Goal: Navigation & Orientation: Find specific page/section

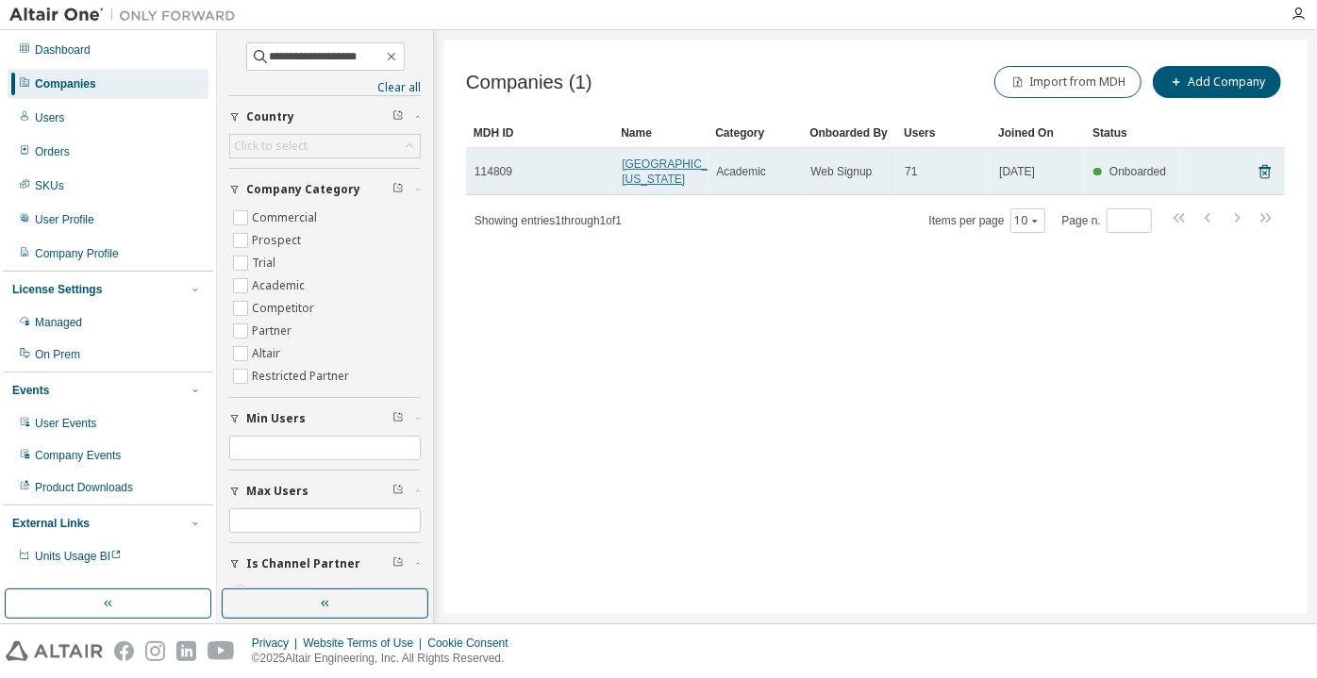
click at [646, 180] on link "[GEOGRAPHIC_DATA][US_STATE]" at bounding box center [681, 172] width 118 height 28
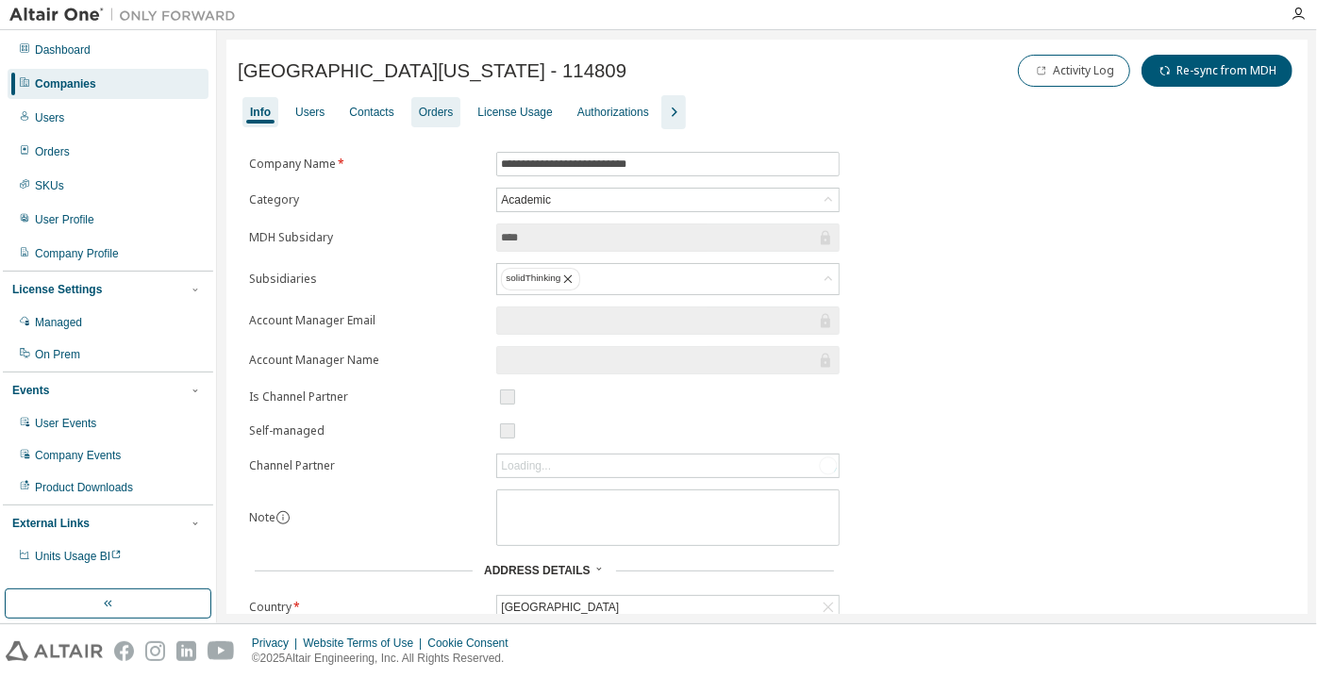
click at [424, 112] on div "Orders" at bounding box center [436, 112] width 35 height 15
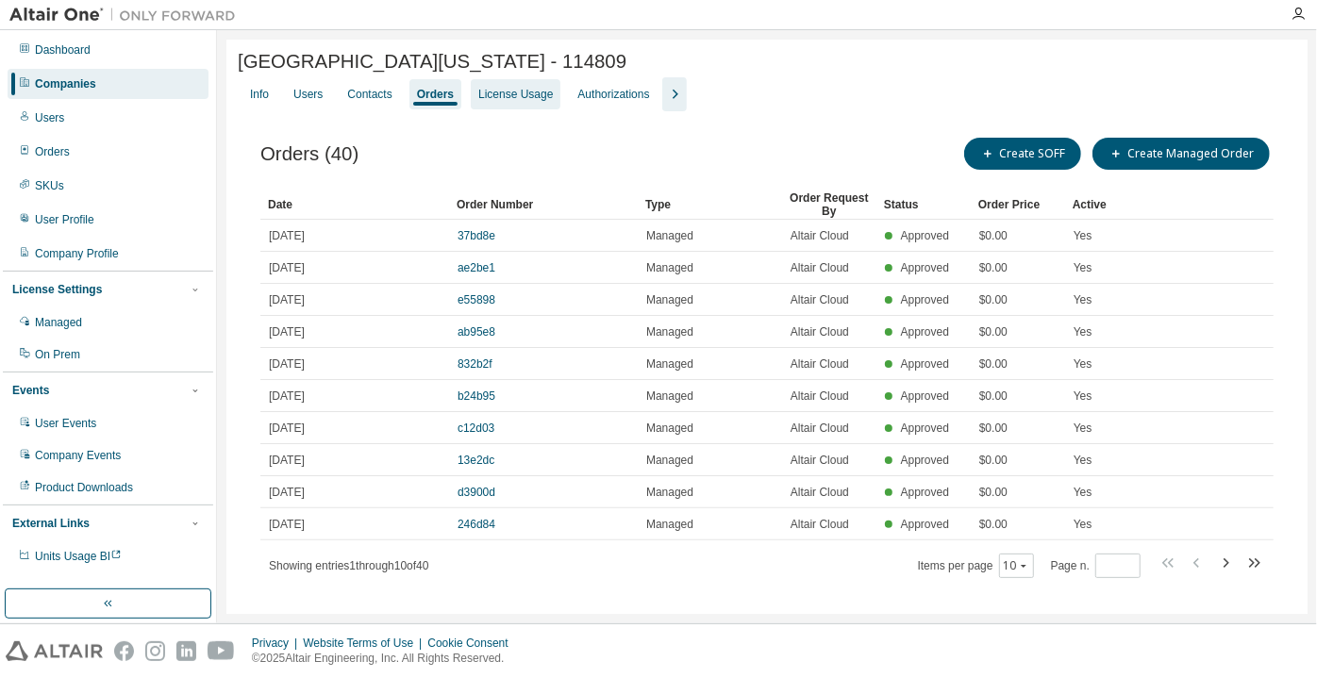
click at [488, 102] on div "License Usage" at bounding box center [515, 94] width 75 height 15
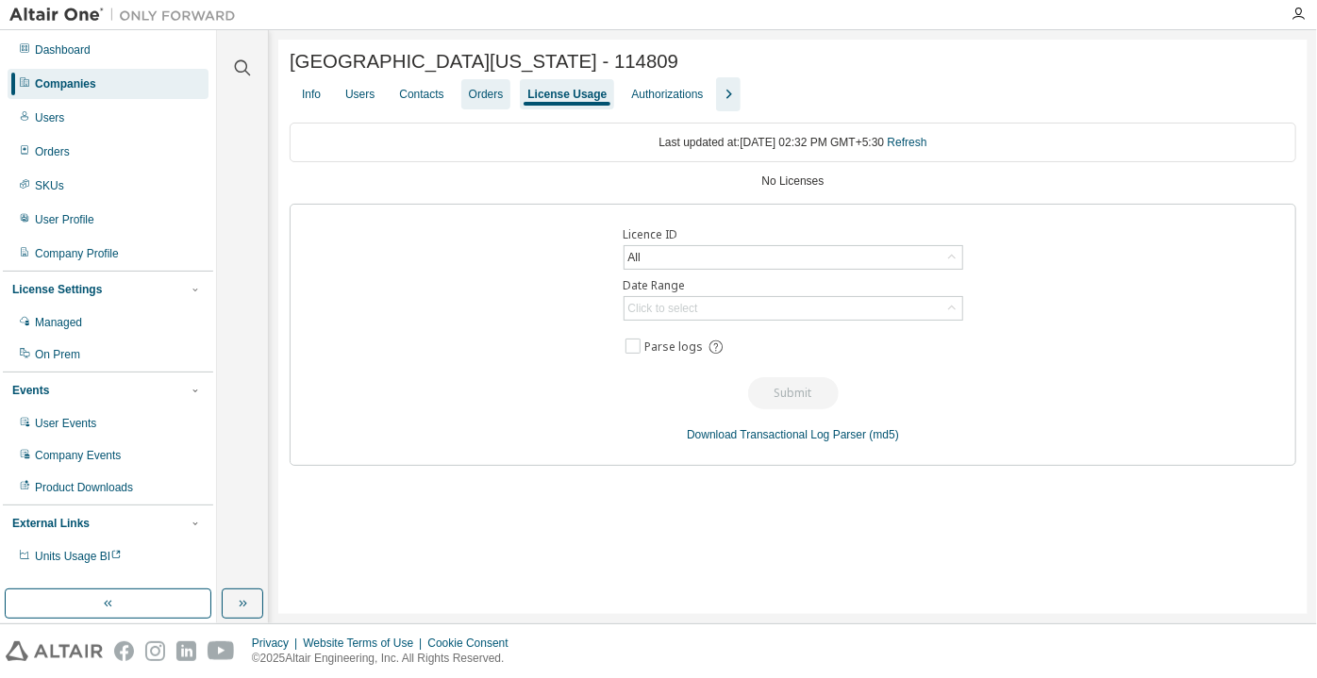
click at [488, 102] on div "Orders" at bounding box center [486, 94] width 35 height 15
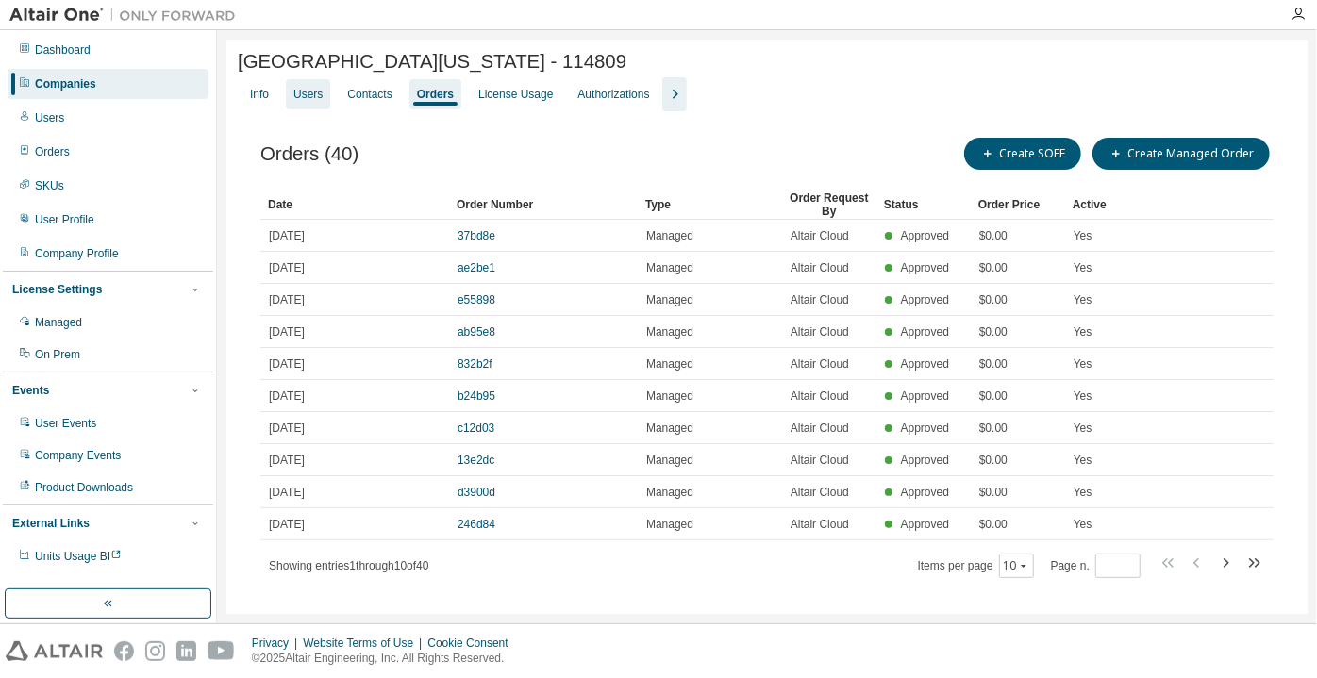
click at [305, 94] on div "Users" at bounding box center [307, 94] width 29 height 15
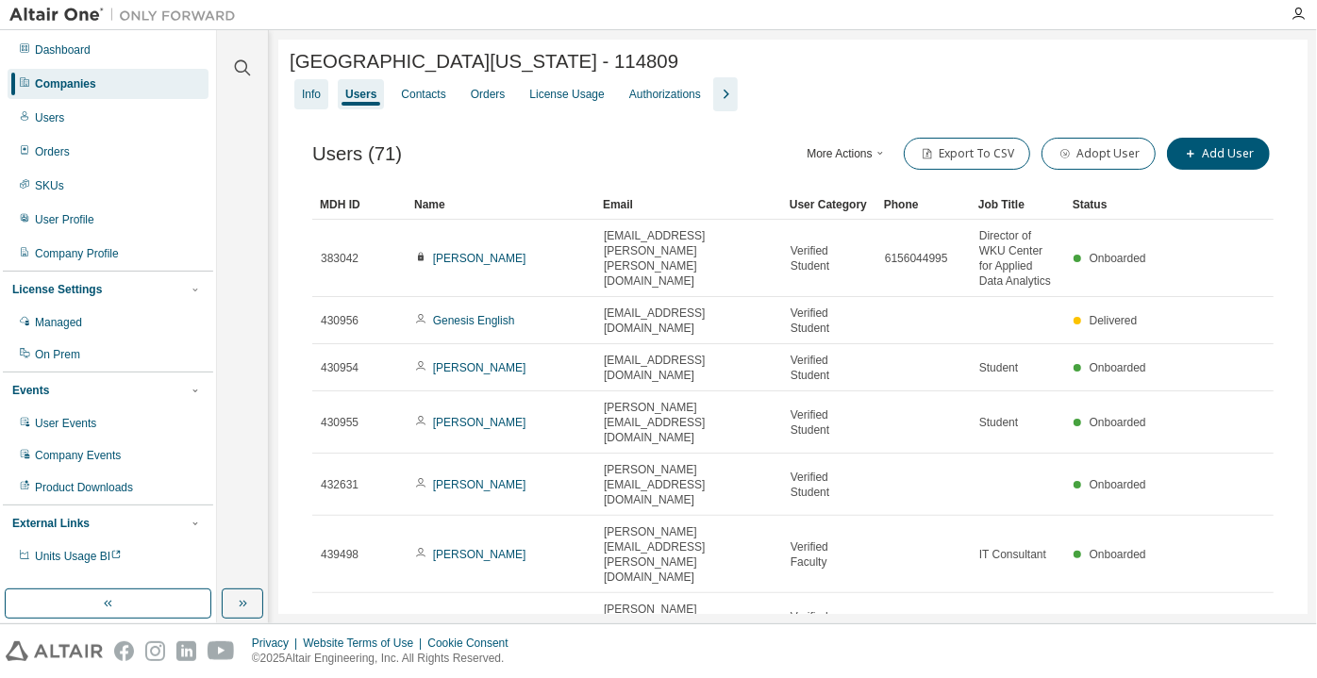
click at [304, 98] on div "Info" at bounding box center [311, 94] width 19 height 15
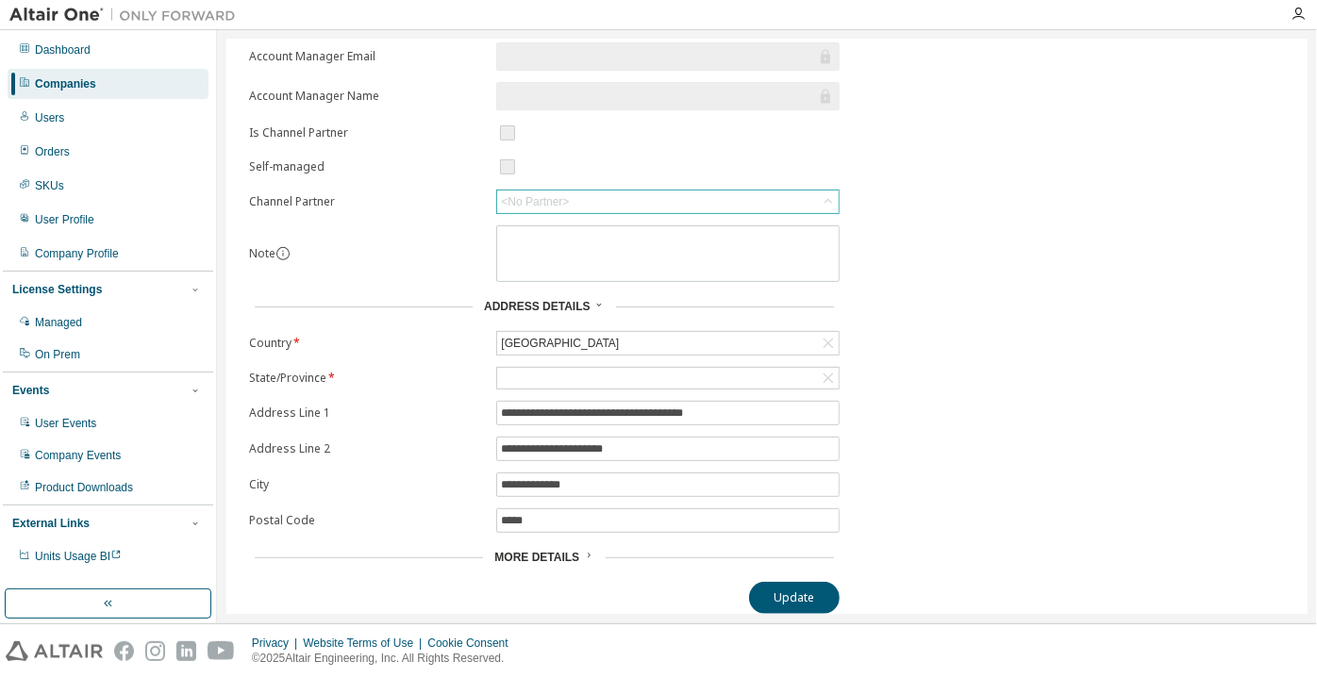
scroll to position [266, 0]
